Goal: Information Seeking & Learning: Learn about a topic

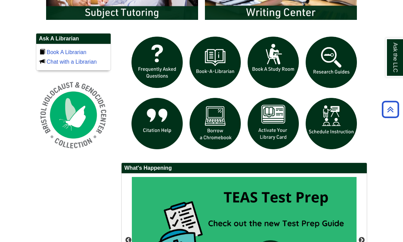
scroll to position [457, 0]
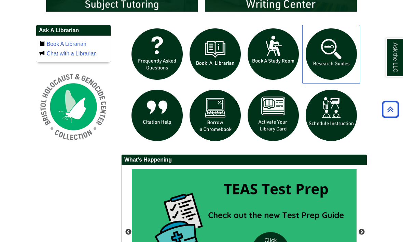
click at [329, 57] on img at bounding box center [331, 54] width 58 height 58
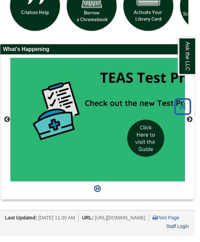
scroll to position [122, 199]
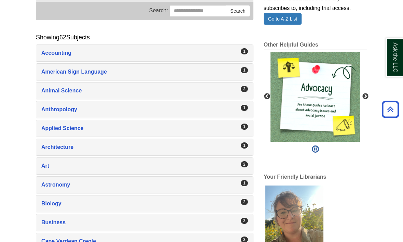
scroll to position [103, 0]
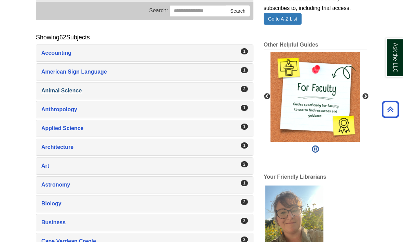
click at [55, 95] on div "Animal Science , 3 guides" at bounding box center [144, 91] width 207 height 10
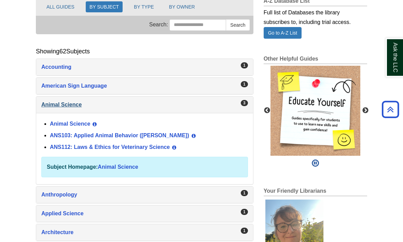
scroll to position [89, 0]
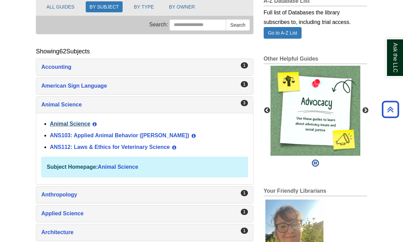
click at [70, 126] on link "Animal Science" at bounding box center [70, 124] width 40 height 6
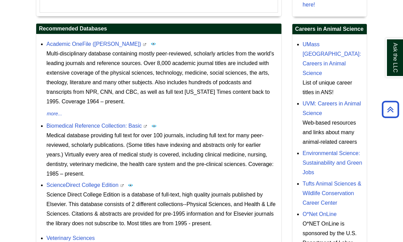
scroll to position [255, 0]
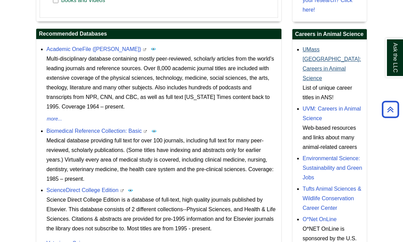
click at [320, 68] on link "UMass [GEOGRAPHIC_DATA]: Careers in Animal Science" at bounding box center [332, 63] width 58 height 35
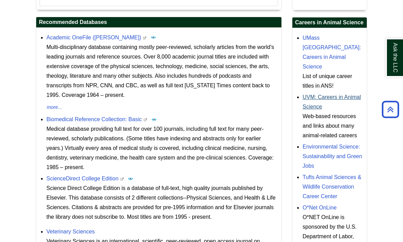
click at [325, 106] on link "UVM: Careers in Animal Science" at bounding box center [332, 101] width 58 height 15
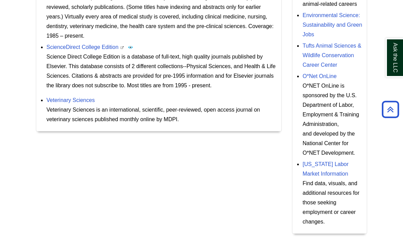
scroll to position [390, 0]
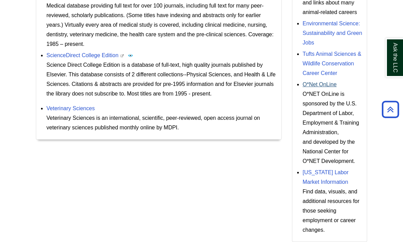
click at [332, 87] on link "O*Net OnLine" at bounding box center [320, 84] width 34 height 6
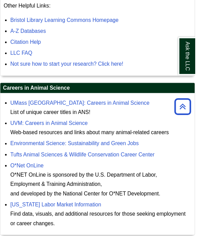
scroll to position [623, 0]
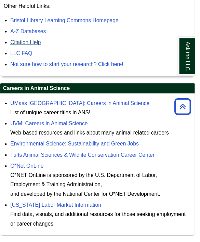
click at [30, 46] on link "Citation Help" at bounding box center [26, 44] width 31 height 6
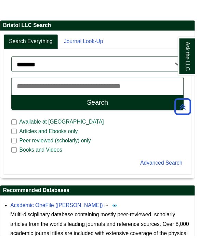
scroll to position [0, 0]
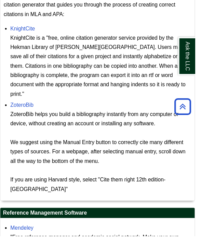
scroll to position [838, 0]
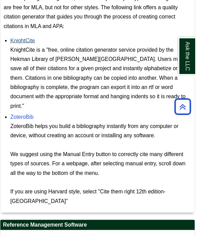
click at [29, 39] on link "KnightCite" at bounding box center [23, 42] width 25 height 6
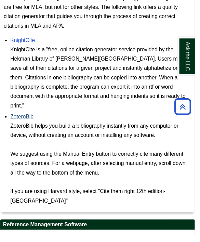
click at [21, 117] on link "ZoteroBib" at bounding box center [23, 120] width 24 height 6
click at [28, 117] on link "ZoteroBib" at bounding box center [23, 120] width 24 height 6
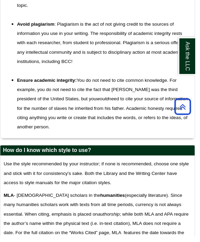
scroll to position [150, 0]
